Goal: Task Accomplishment & Management: Manage account settings

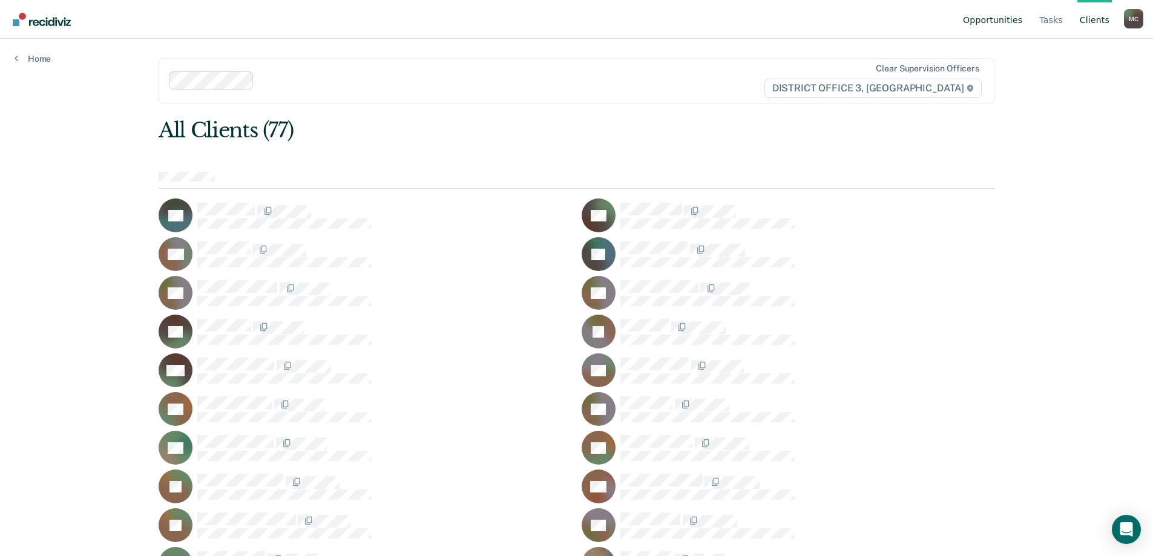
click at [997, 23] on link "Opportunities" at bounding box center [993, 19] width 64 height 39
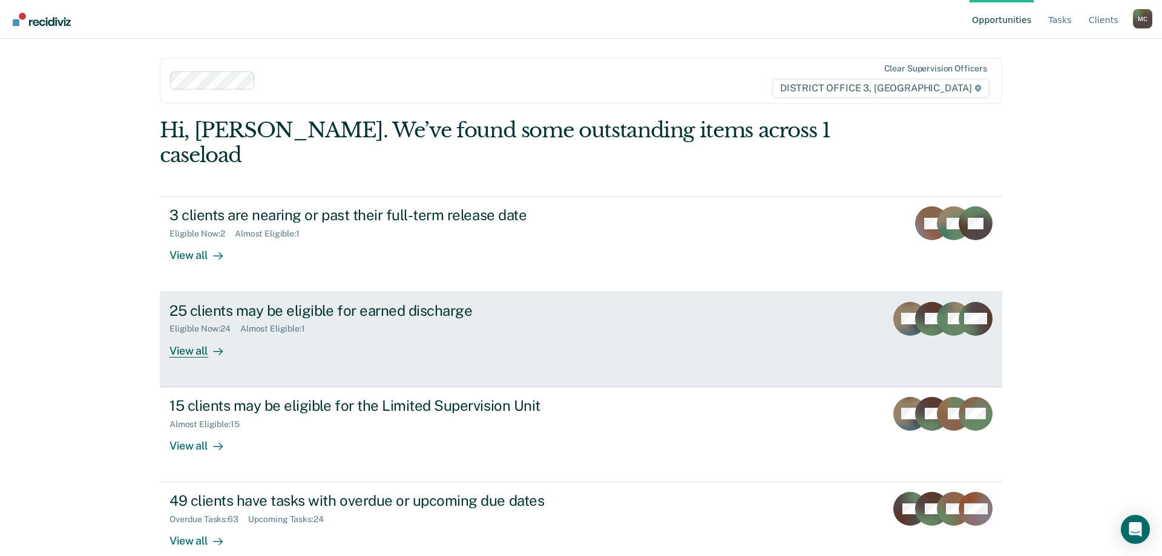
click at [205, 334] on div "View all" at bounding box center [204, 346] width 68 height 24
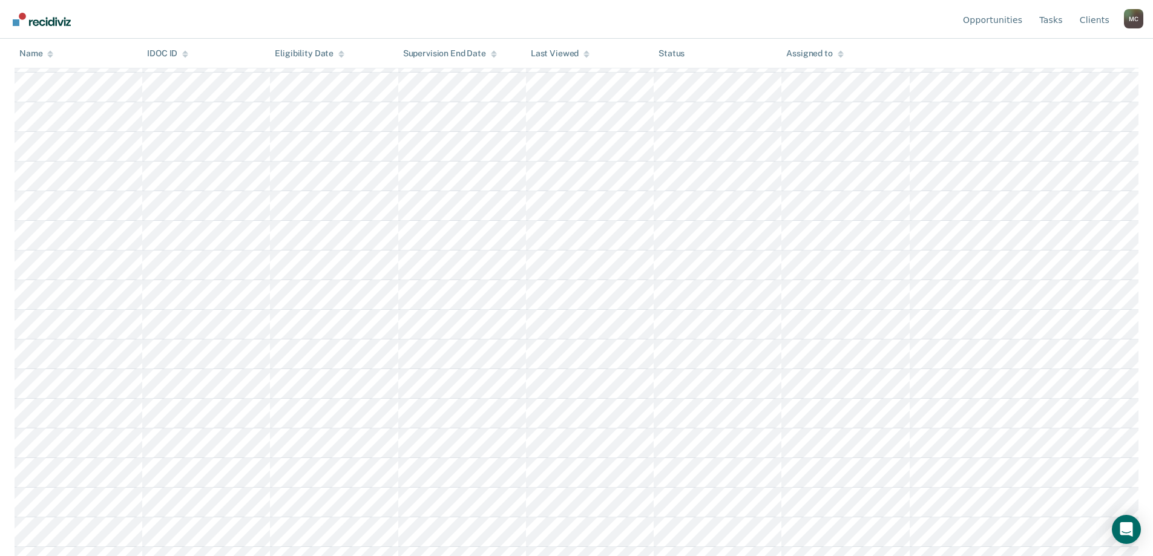
scroll to position [242, 0]
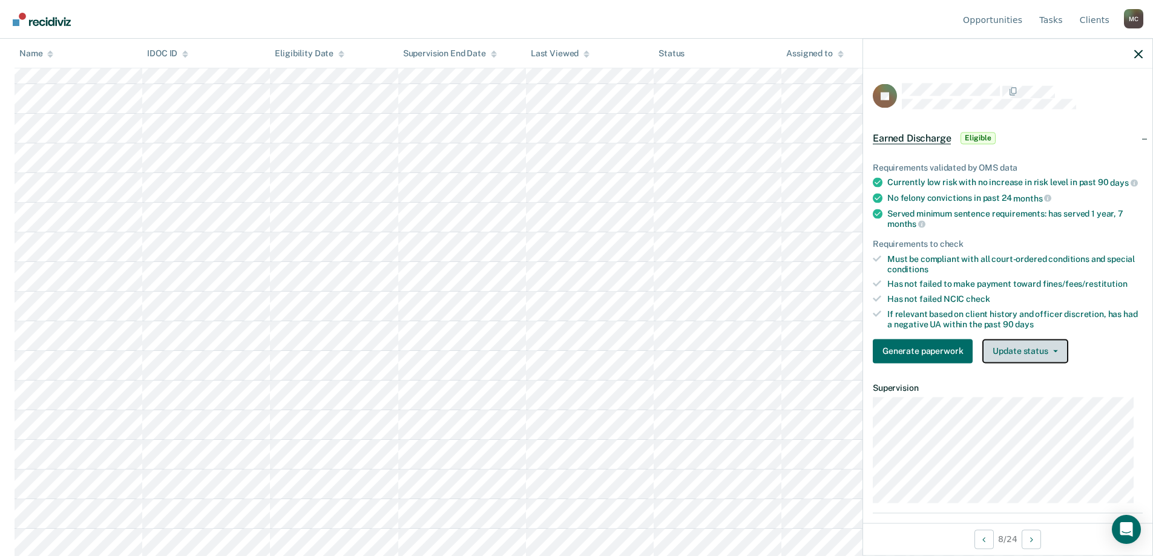
click at [1024, 354] on button "Update status" at bounding box center [1025, 351] width 85 height 24
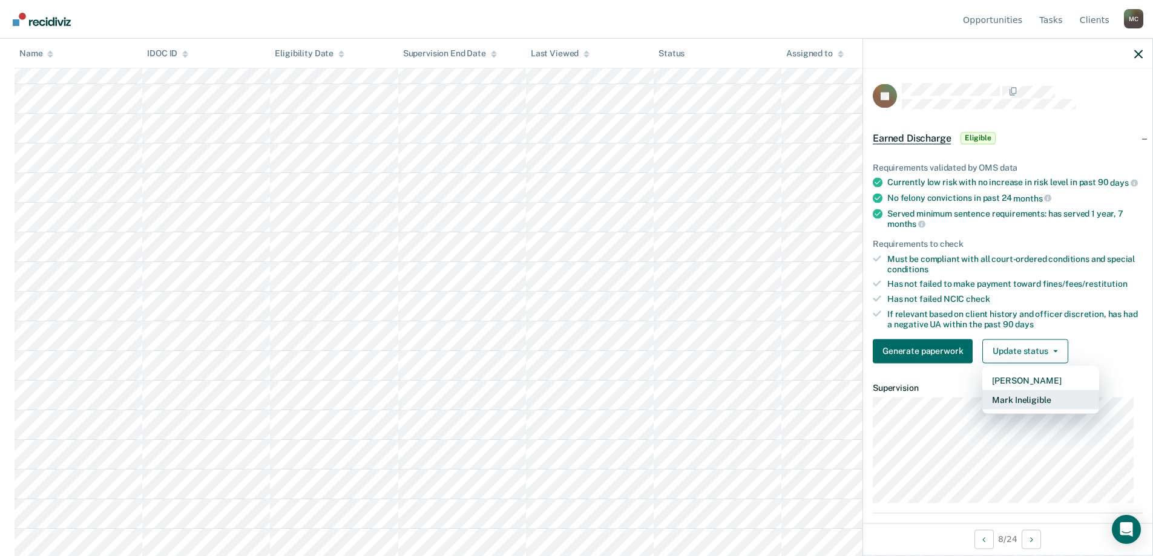
click at [1038, 409] on button "Mark Ineligible" at bounding box center [1041, 399] width 117 height 19
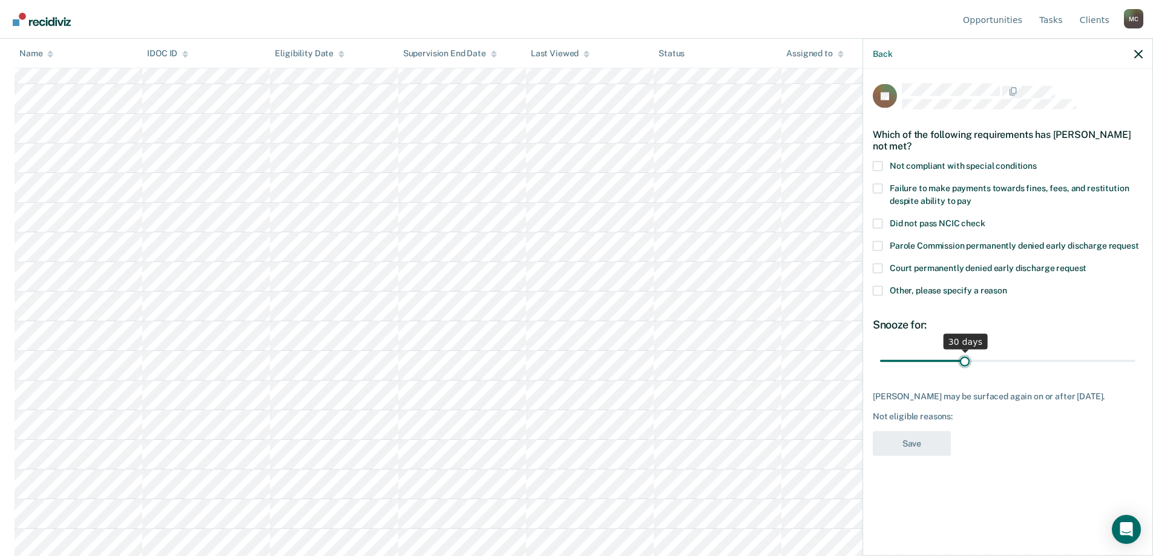
click at [966, 360] on input "range" at bounding box center [1007, 361] width 255 height 21
type input "30"
click at [966, 360] on input "range" at bounding box center [1007, 361] width 255 height 21
click at [885, 288] on label "Other, please specify a reason" at bounding box center [1008, 292] width 270 height 13
click at [1007, 286] on input "Other, please specify a reason" at bounding box center [1007, 286] width 0 height 0
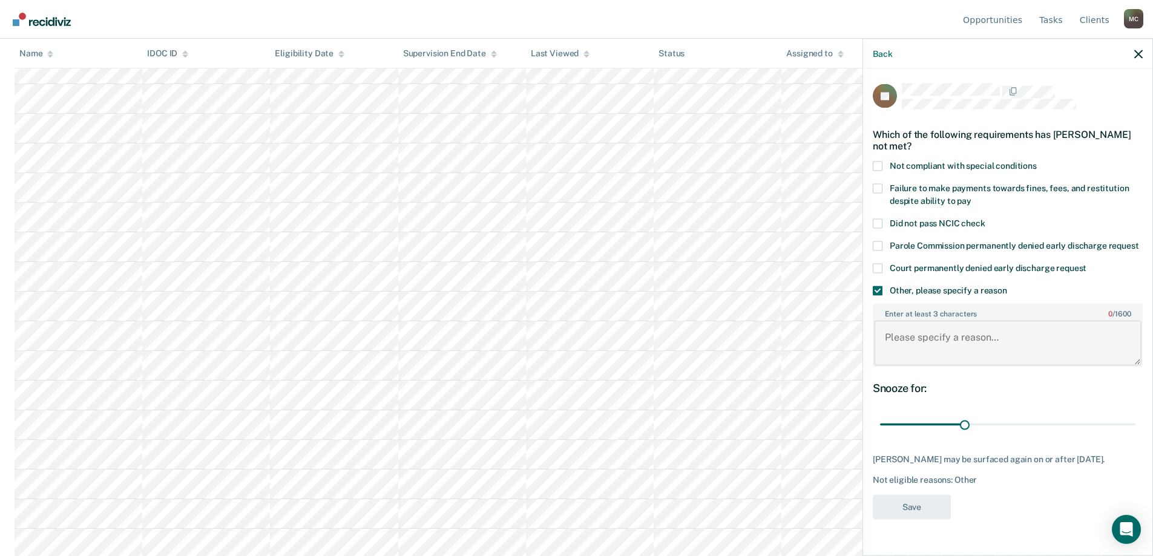
click at [923, 344] on textarea "Enter at least 3 characters 0 / 1600" at bounding box center [1008, 343] width 268 height 45
type textarea "Vet court"
click at [893, 519] on button "Save" at bounding box center [912, 507] width 78 height 25
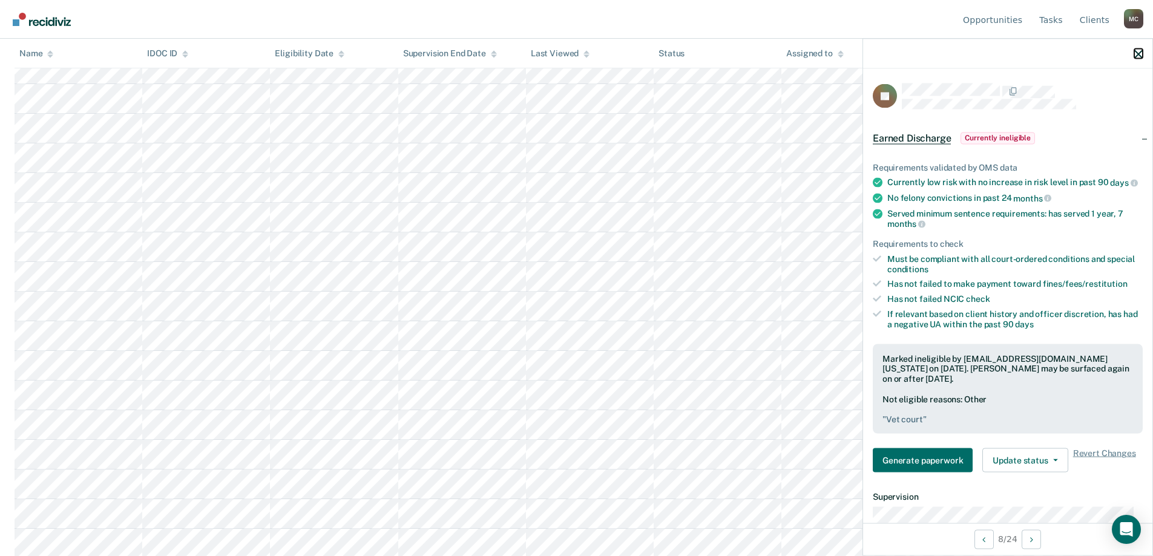
click at [1138, 54] on icon "button" at bounding box center [1139, 54] width 8 height 8
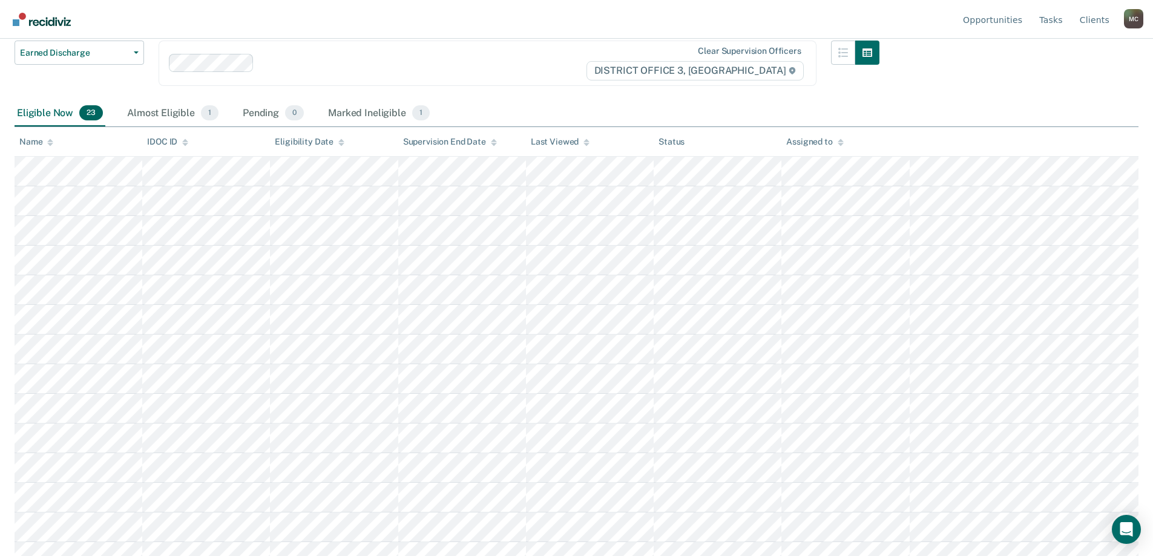
scroll to position [0, 0]
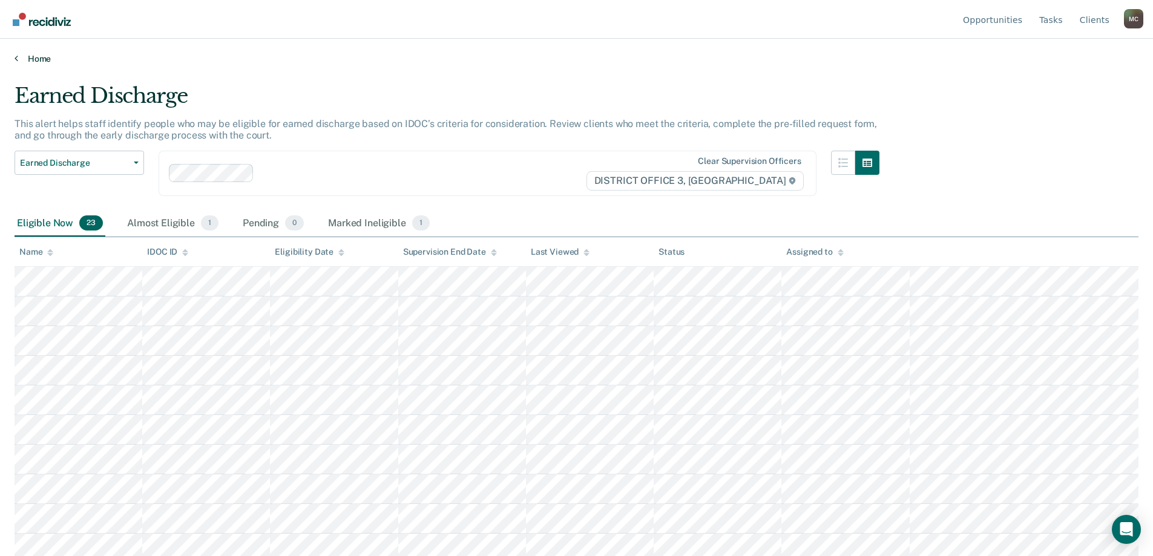
click at [27, 60] on link "Home" at bounding box center [577, 58] width 1124 height 11
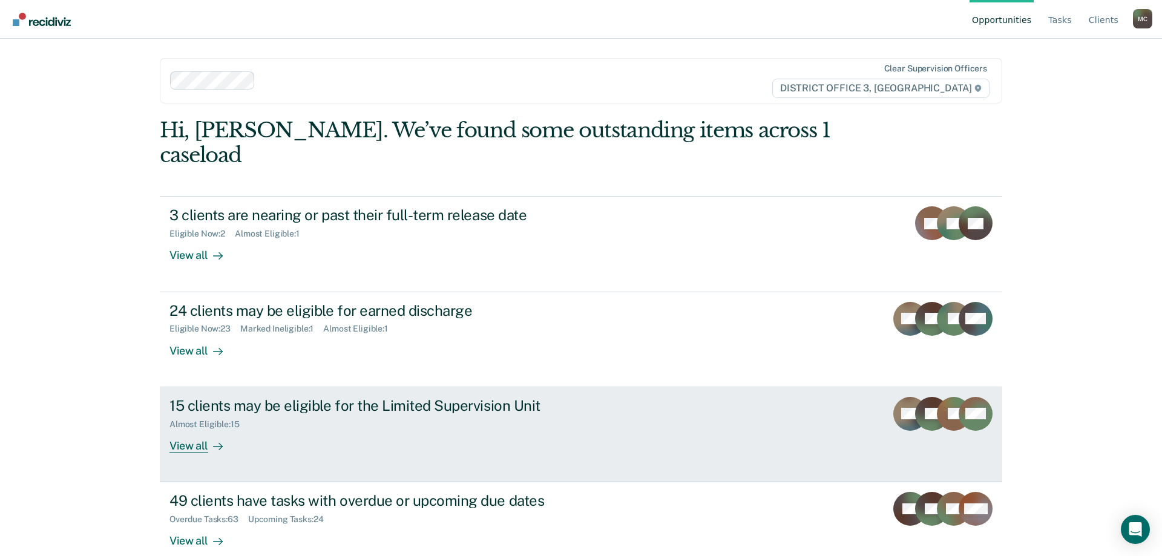
click at [285, 397] on div "15 clients may be eligible for the Limited Supervision Unit" at bounding box center [382, 406] width 425 height 18
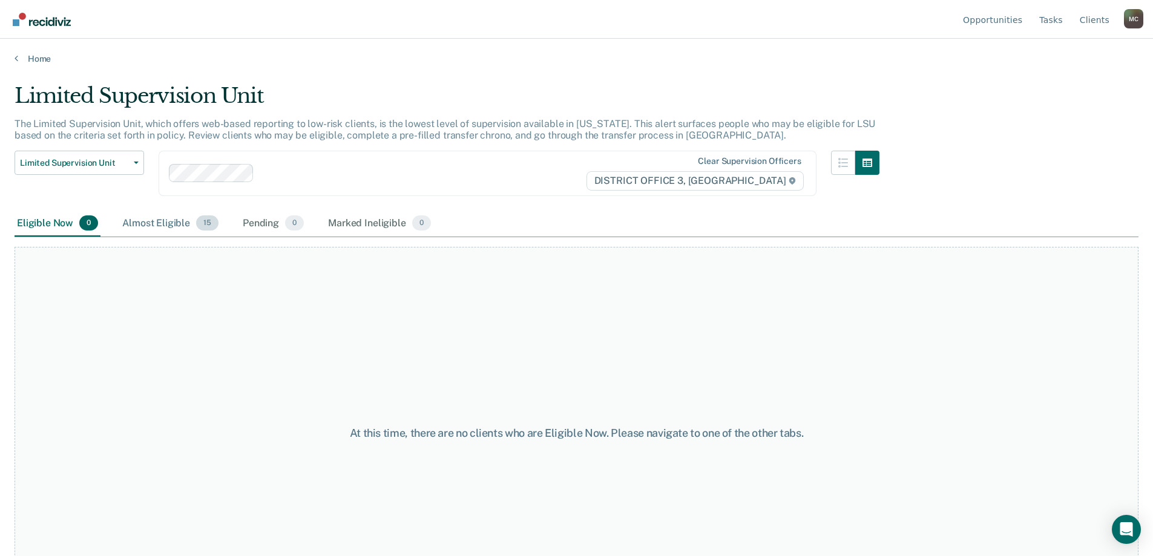
click at [175, 222] on div "Almost Eligible 15" at bounding box center [170, 224] width 101 height 27
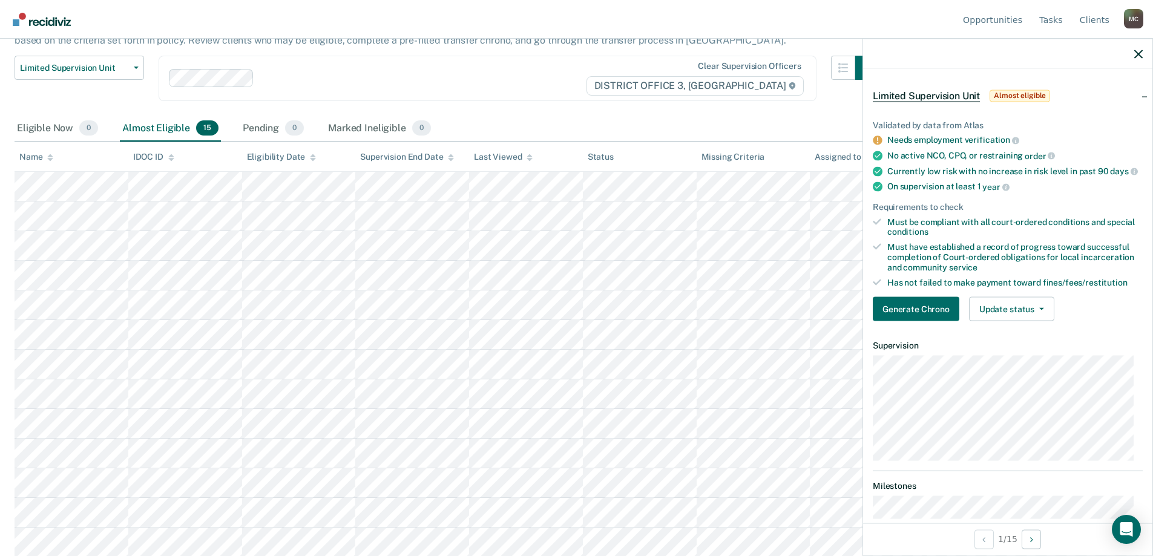
scroll to position [61, 0]
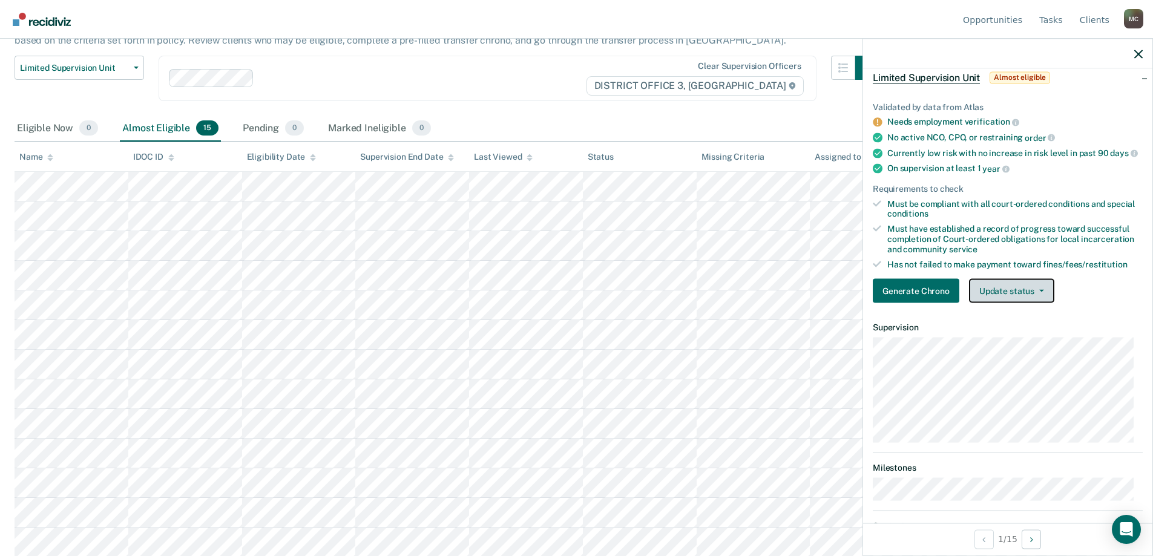
click at [1043, 303] on button "Update status" at bounding box center [1011, 291] width 85 height 24
click at [1079, 254] on div "Must have established a record of progress toward successful completion of Cour…" at bounding box center [1015, 239] width 255 height 30
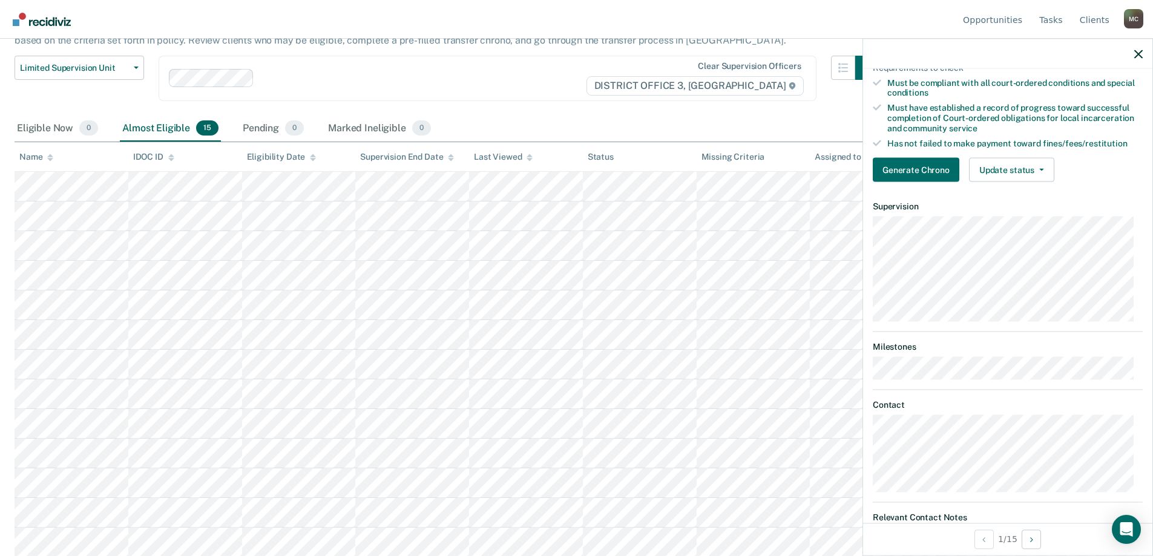
scroll to position [0, 0]
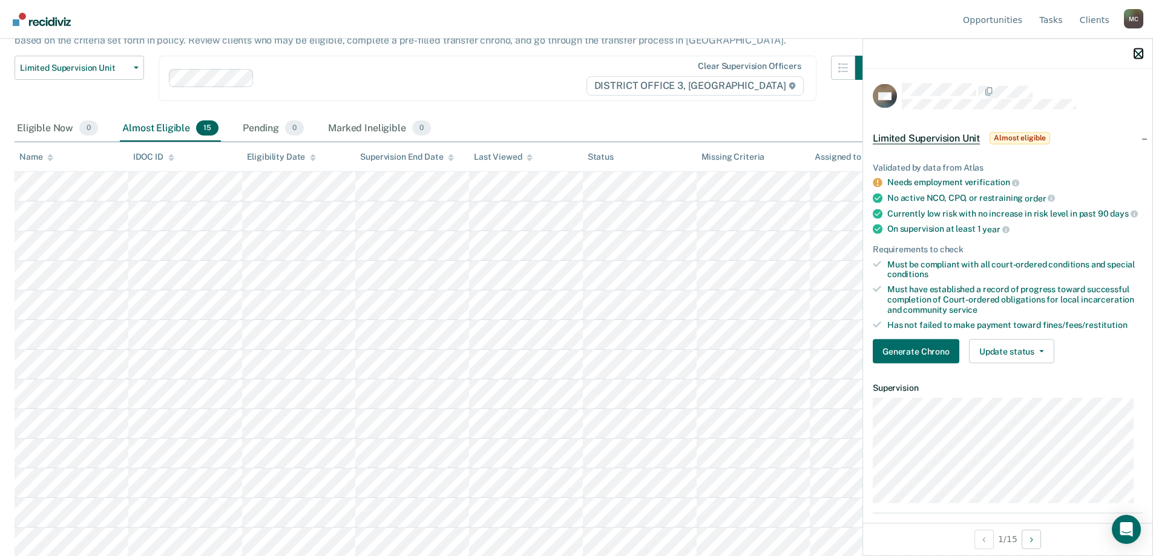
click at [1135, 53] on icon "button" at bounding box center [1139, 54] width 8 height 8
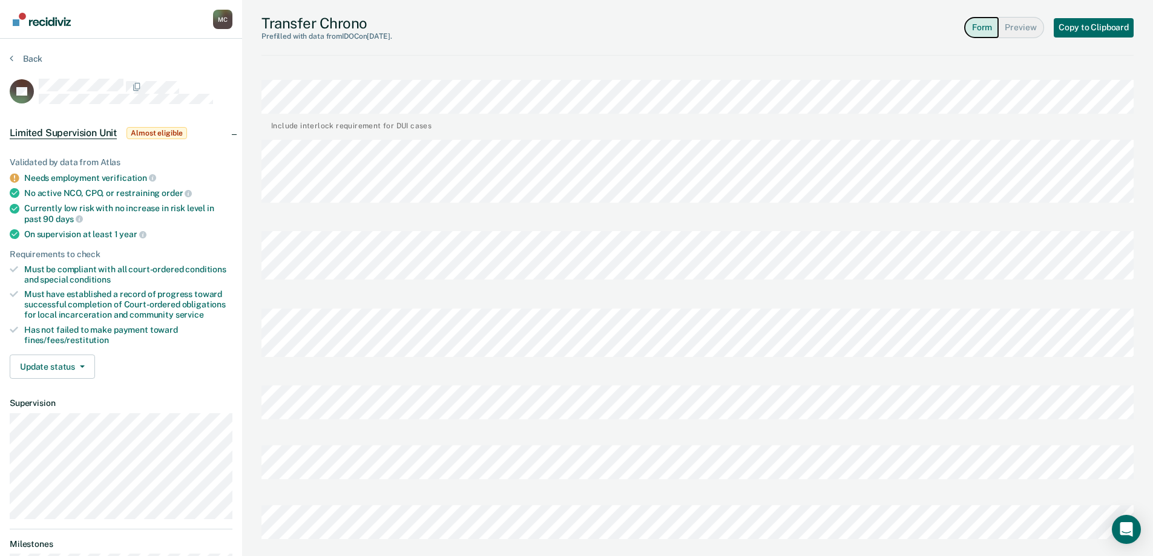
click at [992, 26] on button "Form" at bounding box center [981, 27] width 35 height 21
click at [1079, 24] on button "Copy to Clipboard" at bounding box center [1094, 27] width 80 height 19
click at [16, 55] on button "Back" at bounding box center [26, 58] width 33 height 11
